Goal: Task Accomplishment & Management: Use online tool/utility

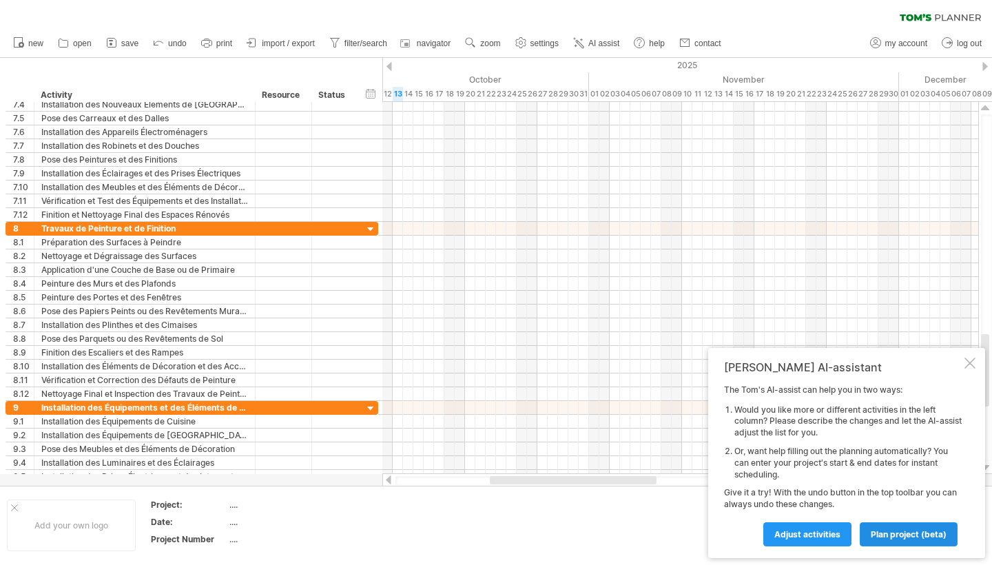
click at [928, 541] on link "plan project (beta)" at bounding box center [909, 534] width 98 height 24
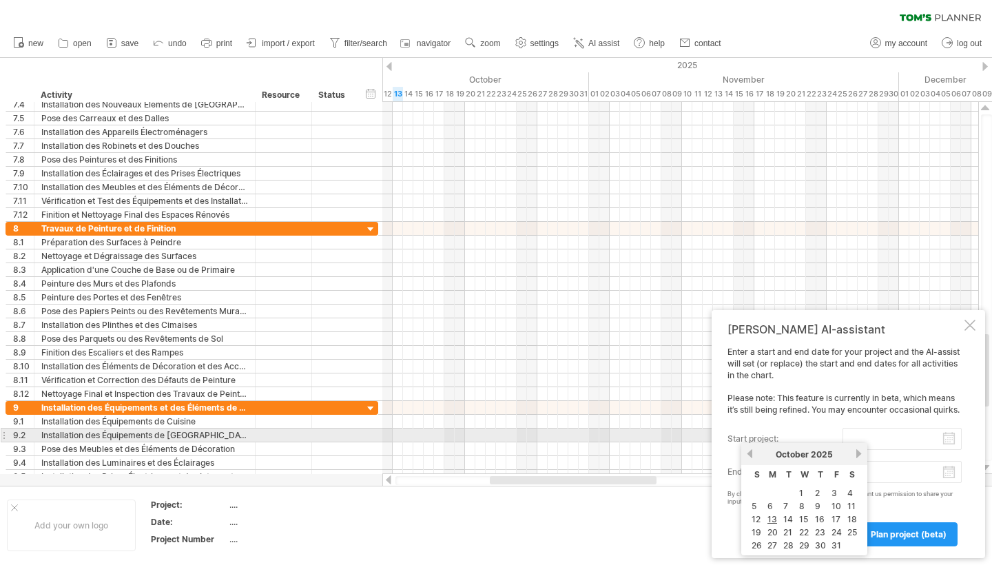
click at [951, 442] on input "start project:" at bounding box center [902, 439] width 119 height 22
click at [930, 439] on input "start project:" at bounding box center [902, 439] width 119 height 22
click at [758, 530] on link "19" at bounding box center [756, 532] width 12 height 13
type input "********"
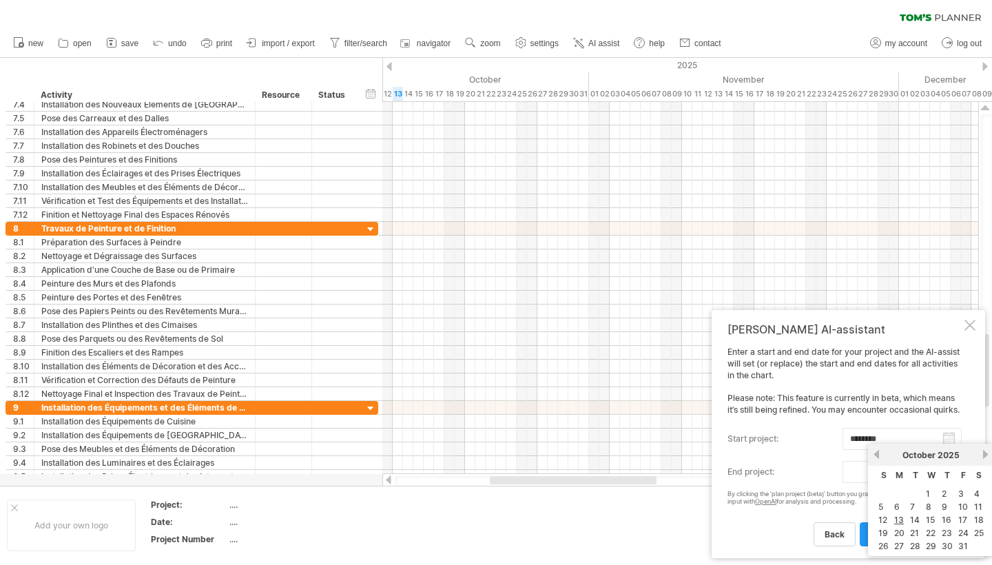
click at [954, 476] on body "progress(100%) Trying to reach [DOMAIN_NAME] Connected again... 0% clear filter…" at bounding box center [496, 284] width 992 height 568
click at [948, 473] on span "T" at bounding box center [948, 475] width 6 height 10
click at [978, 454] on div "[DATE]" at bounding box center [931, 455] width 100 height 10
click at [985, 454] on link "next" at bounding box center [986, 454] width 10 height 10
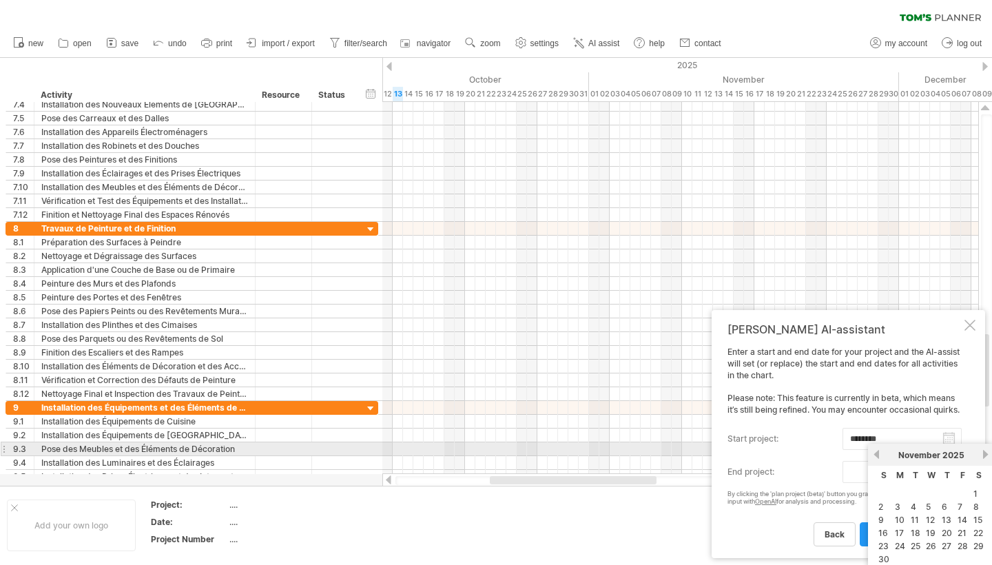
click at [985, 454] on link "next" at bounding box center [986, 454] width 10 height 10
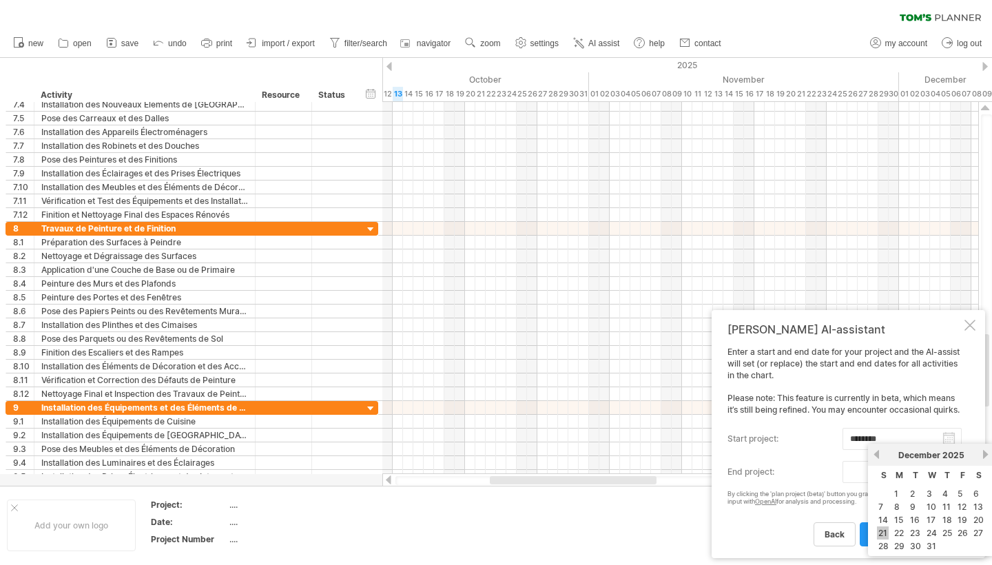
click at [886, 531] on link "21" at bounding box center [883, 533] width 12 height 13
type input "********"
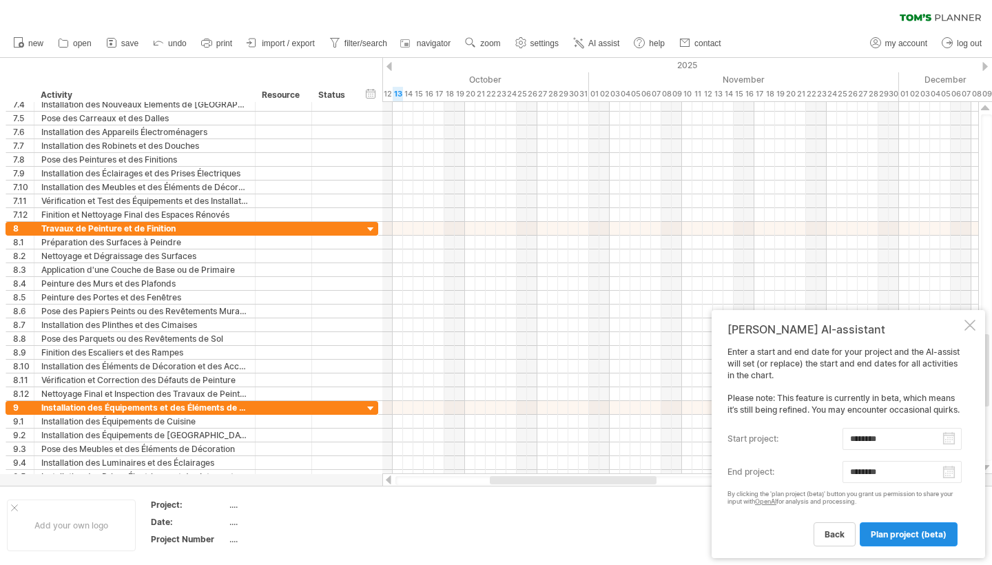
click at [895, 540] on link "plan project (beta)" at bounding box center [909, 534] width 98 height 24
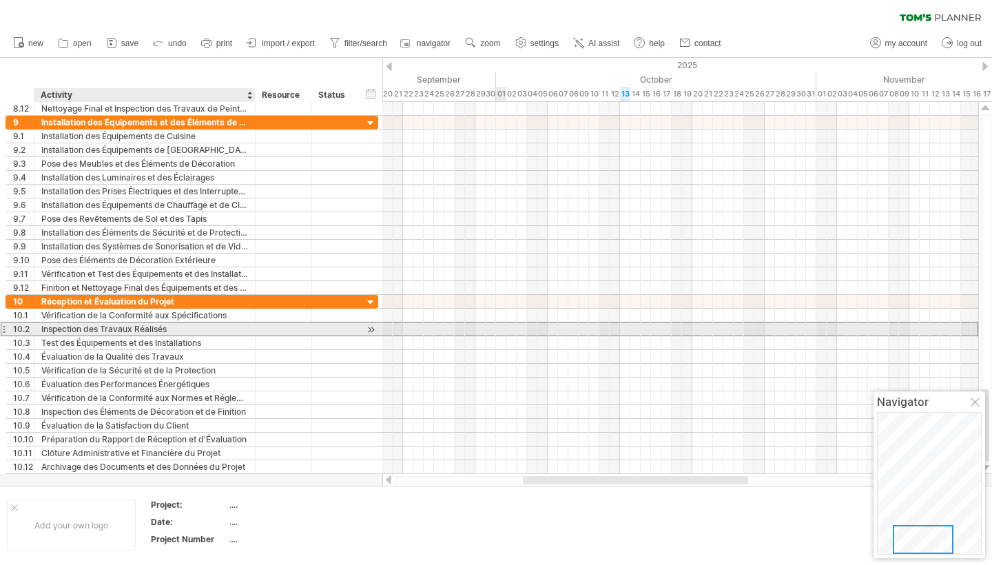
click at [166, 329] on div "Inspection des Travaux Réalisés" at bounding box center [144, 329] width 207 height 13
click at [92, 334] on div "Inspection des Travaux Réalisés" at bounding box center [144, 329] width 207 height 13
click at [7, 328] on div "10.2" at bounding box center [20, 329] width 28 height 13
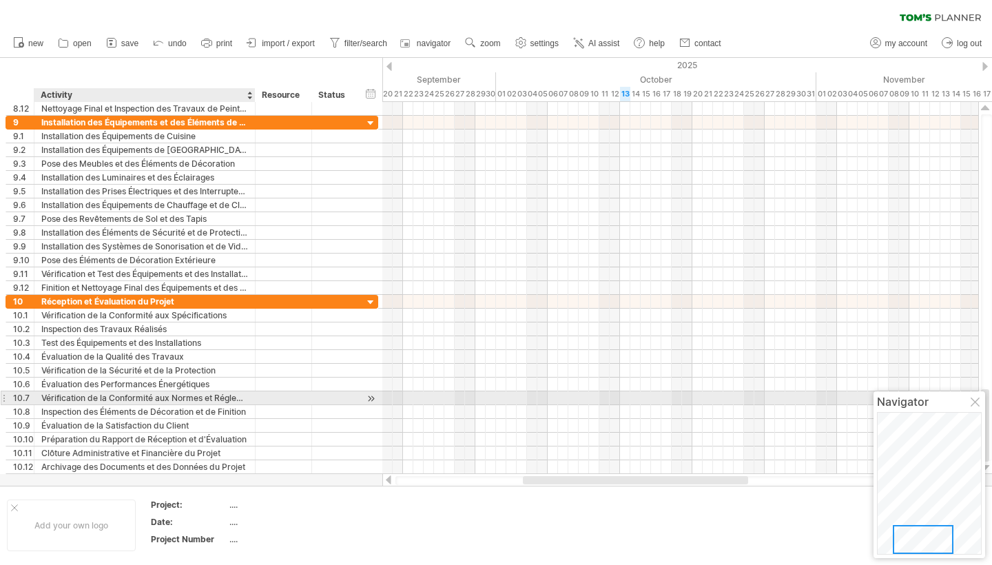
drag, startPoint x: 223, startPoint y: 476, endPoint x: 116, endPoint y: 391, distance: 136.4
click at [116, 391] on div "Trying to reach [DOMAIN_NAME] Connected again... 0% clear filter new 1" at bounding box center [496, 282] width 992 height 565
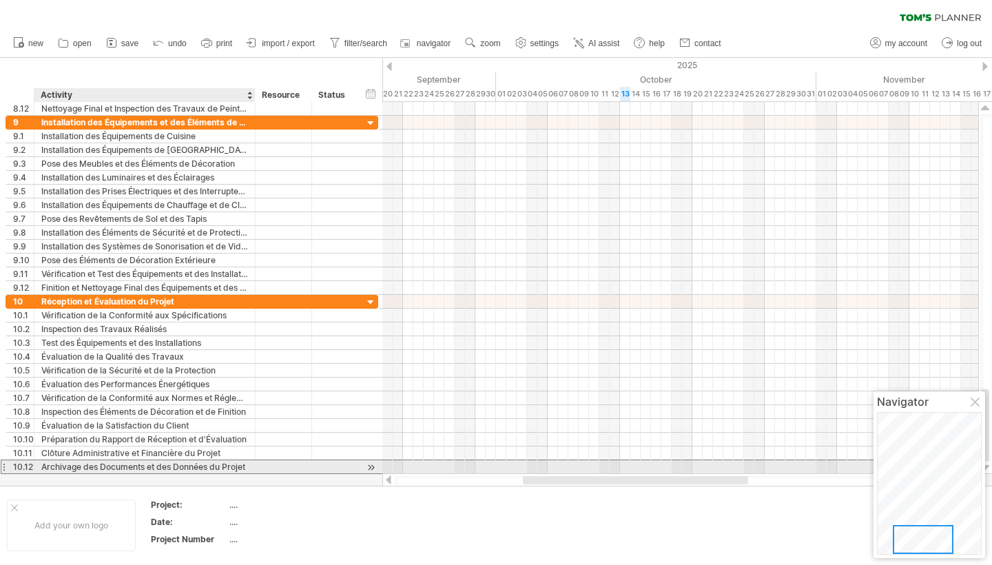
click at [119, 467] on div "Archivage des Documents et des Données du Projet" at bounding box center [144, 466] width 207 height 13
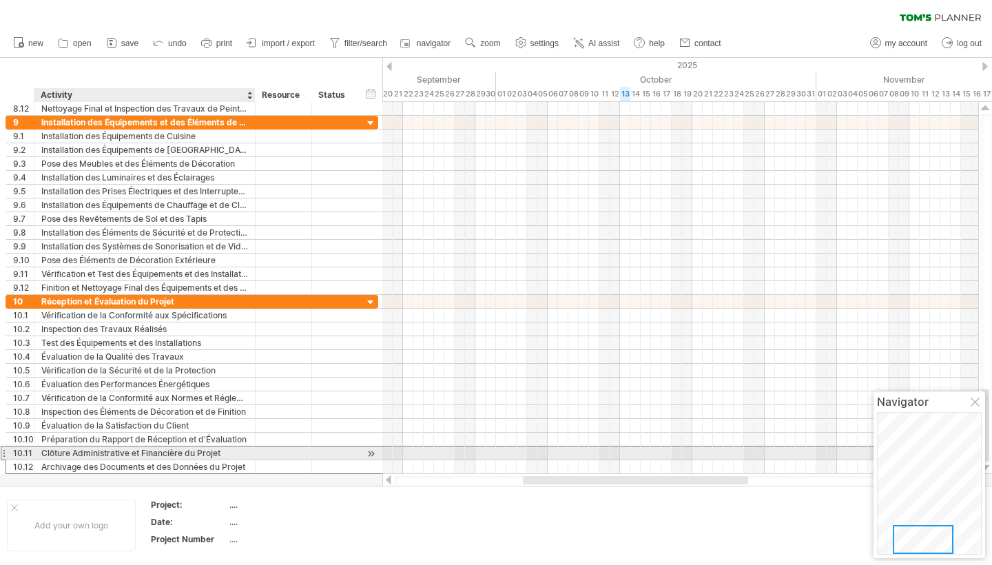
click at [110, 455] on div "Clôture Administrative et Financière du Projet" at bounding box center [144, 453] width 207 height 13
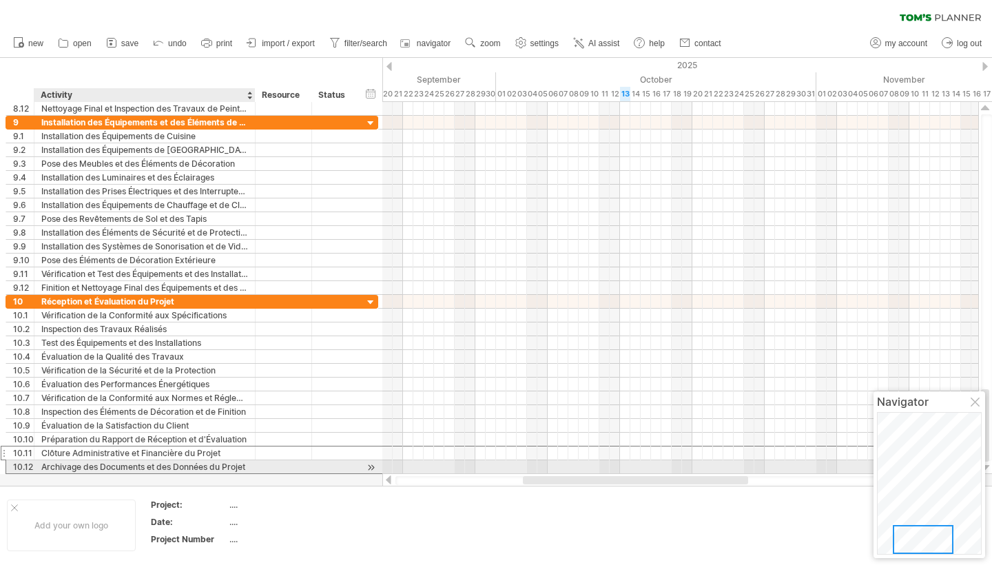
click at [134, 465] on div "Archivage des Documents et des Données du Projet" at bounding box center [144, 466] width 207 height 13
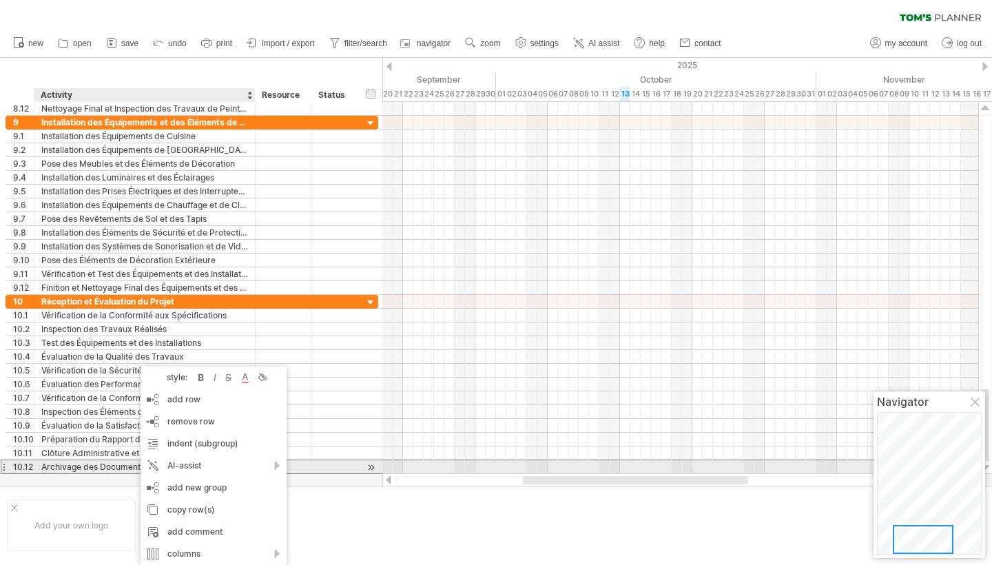
click at [341, 467] on div at bounding box center [334, 466] width 30 height 13
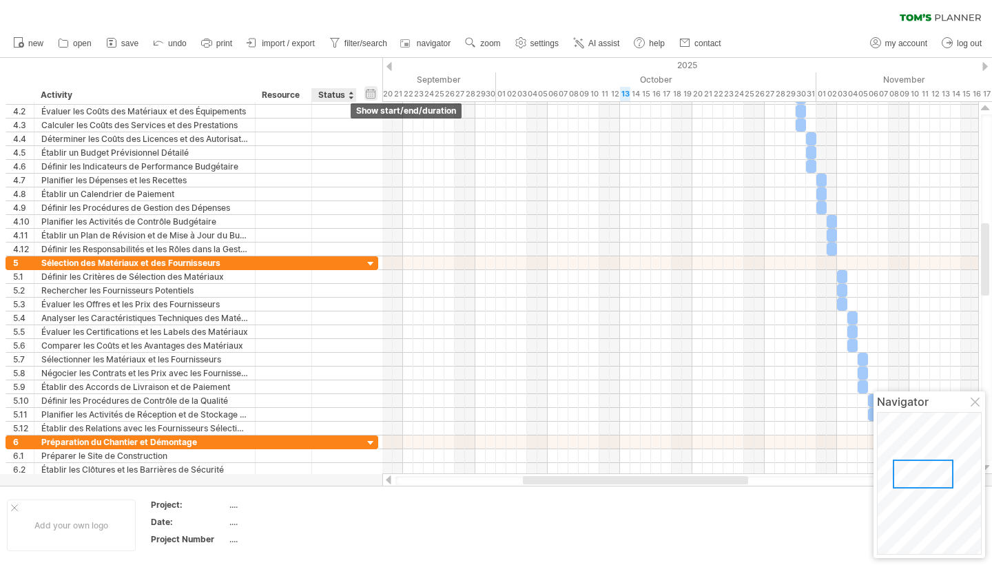
click at [373, 93] on div "hide start/end/duration show start/end/duration" at bounding box center [371, 93] width 13 height 14
